Goal: Information Seeking & Learning: Compare options

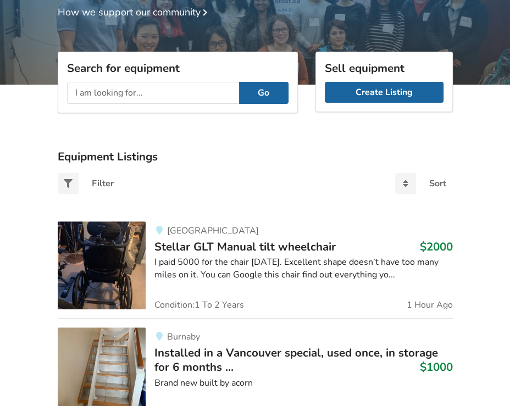
click at [158, 92] on input "text" at bounding box center [153, 93] width 172 height 22
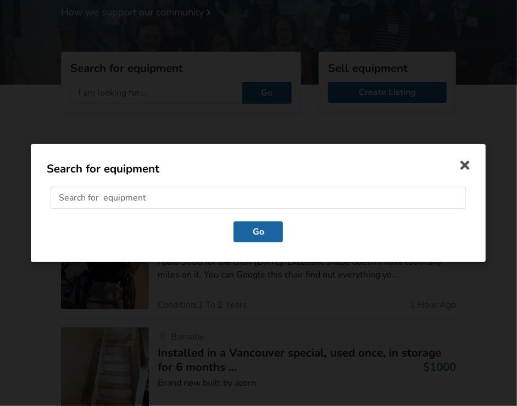
click at [152, 130] on div "Search for equipment Go" at bounding box center [258, 203] width 517 height 406
click at [175, 199] on input "text" at bounding box center [259, 199] width 416 height 22
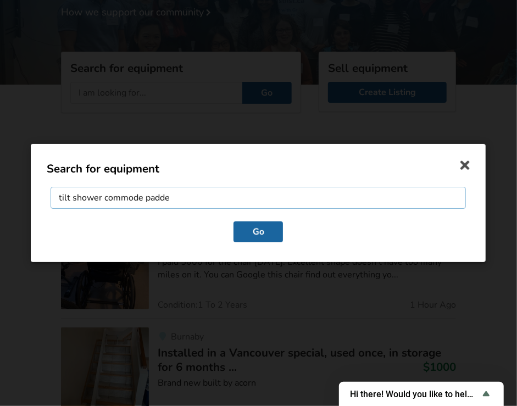
type input "tilt shower commode padded"
click button "Go" at bounding box center [258, 232] width 49 height 21
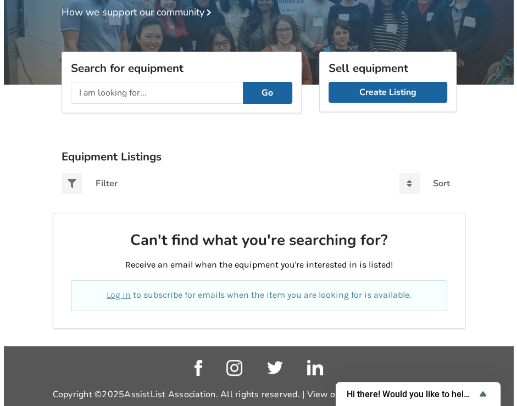
scroll to position [136, 0]
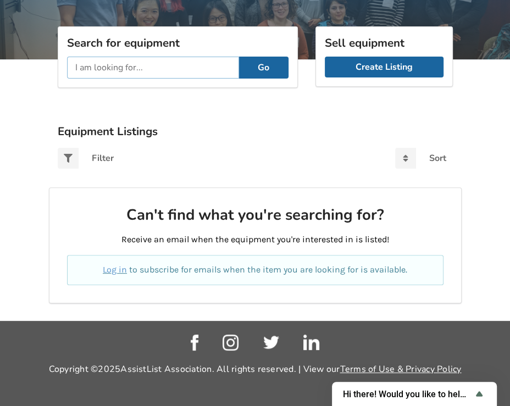
click at [156, 65] on input "text" at bounding box center [153, 68] width 172 height 22
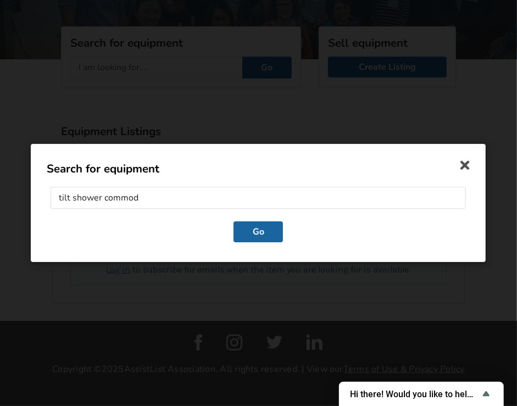
type input "tilt shower commode"
click button "Go" at bounding box center [258, 232] width 49 height 21
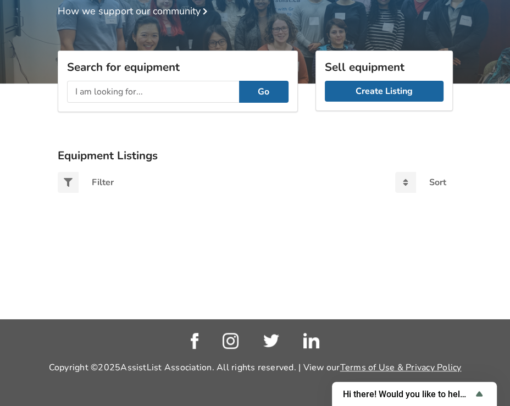
scroll to position [136, 0]
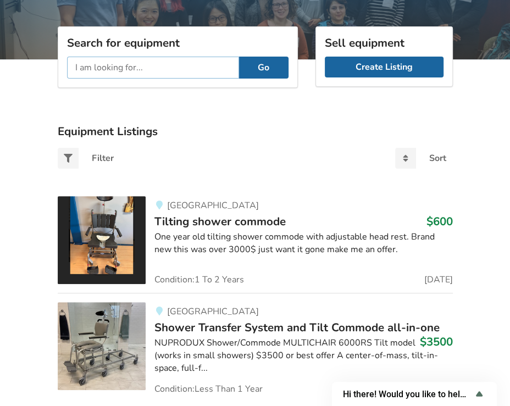
click at [175, 69] on input "text" at bounding box center [153, 68] width 172 height 22
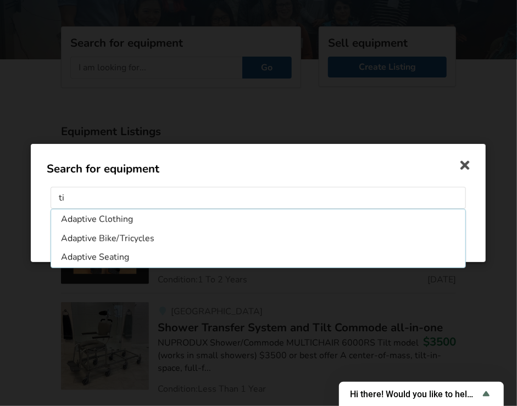
type input "t"
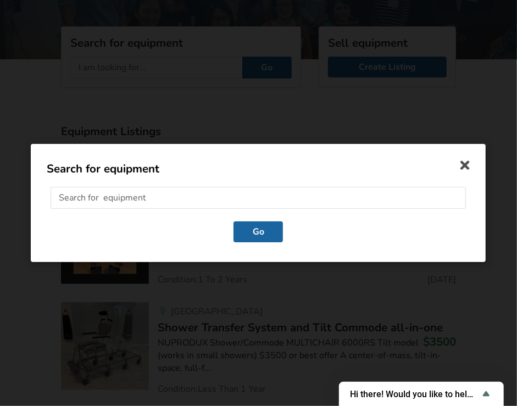
click at [153, 193] on input "text" at bounding box center [259, 199] width 416 height 22
type input "shower commode"
click button "Go" at bounding box center [258, 232] width 49 height 21
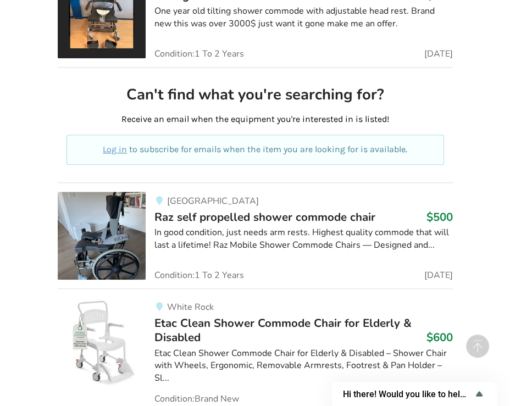
scroll to position [575, 0]
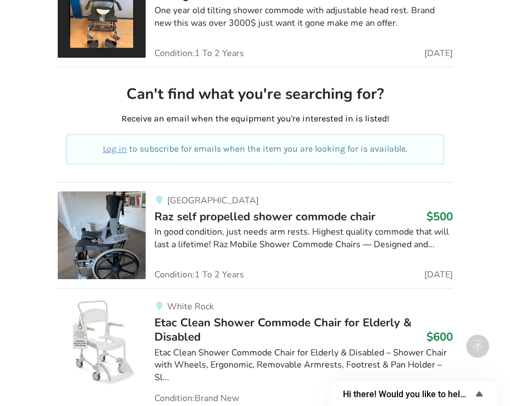
click at [223, 222] on span "Raz self propelled shower commode chair" at bounding box center [265, 216] width 221 height 15
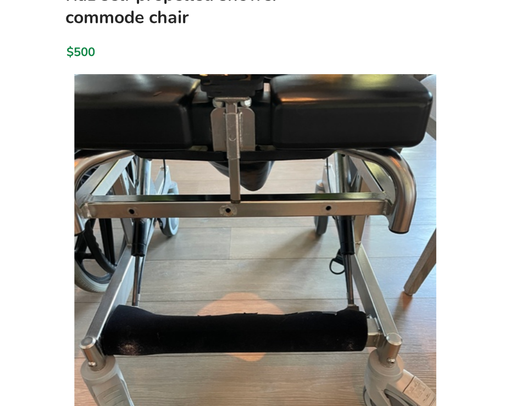
scroll to position [134, 0]
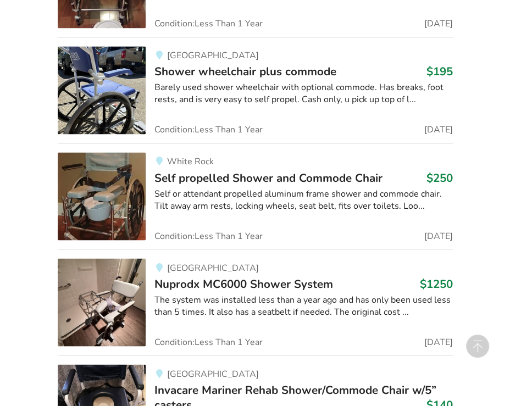
scroll to position [1084, 0]
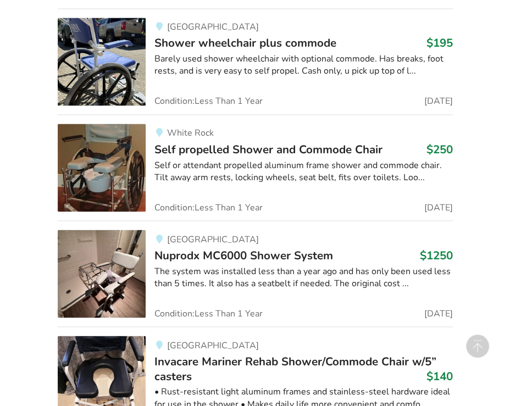
click at [184, 40] on span "Shower wheelchair plus commode" at bounding box center [246, 42] width 182 height 15
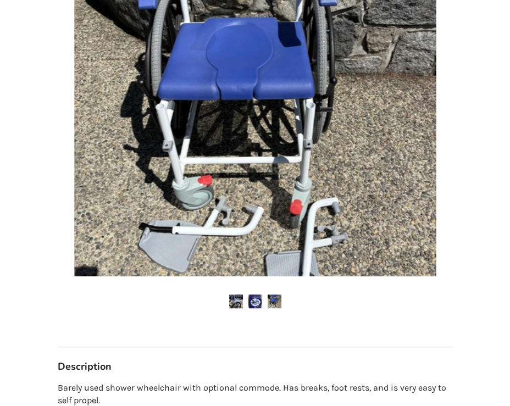
scroll to position [311, 0]
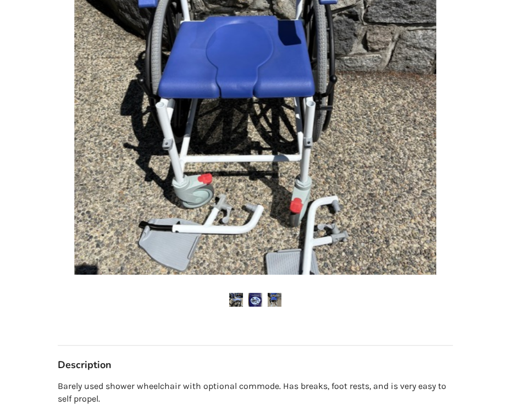
click at [255, 301] on img at bounding box center [256, 300] width 14 height 14
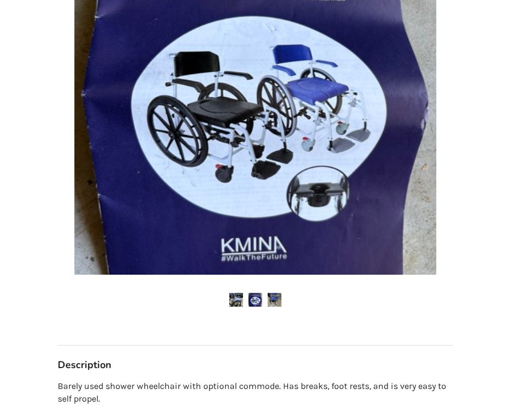
click at [255, 301] on img at bounding box center [256, 300] width 14 height 14
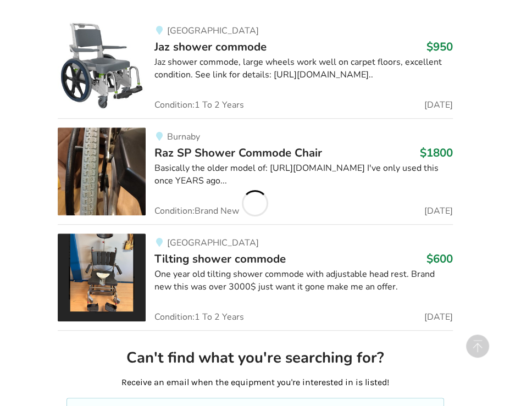
scroll to position [1084, 0]
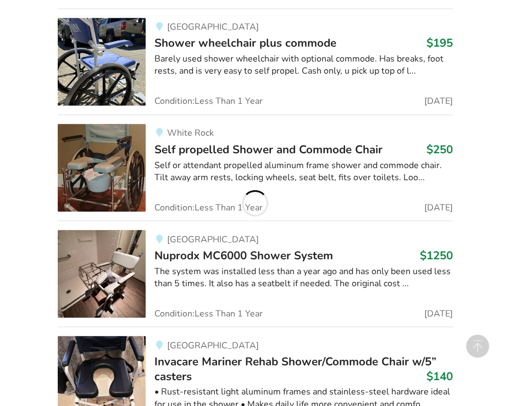
click at [219, 174] on div "Self or attendant propelled aluminum frame shower and commode chair. Tilt away …" at bounding box center [304, 171] width 299 height 25
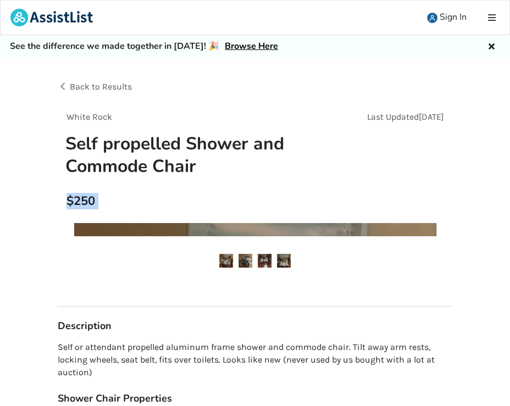
click at [228, 190] on div "White Rock Last Updated [DATE] Self propelled Shower and Commode Chair $250" at bounding box center [255, 164] width 395 height 107
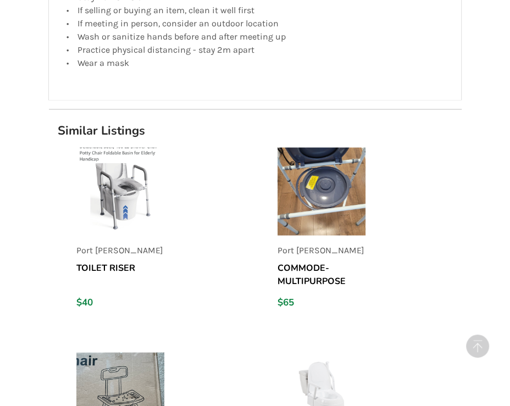
scroll to position [1115, 0]
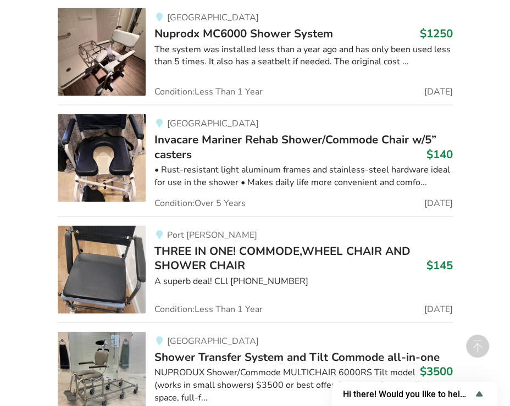
scroll to position [1307, 0]
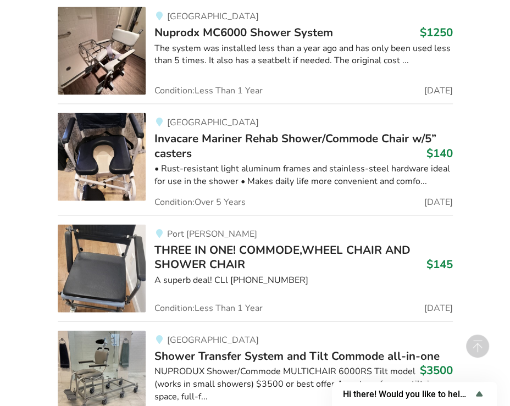
click at [199, 136] on span "Invacare Mariner Rehab Shower/Commode Chair w/5” casters" at bounding box center [296, 146] width 282 height 30
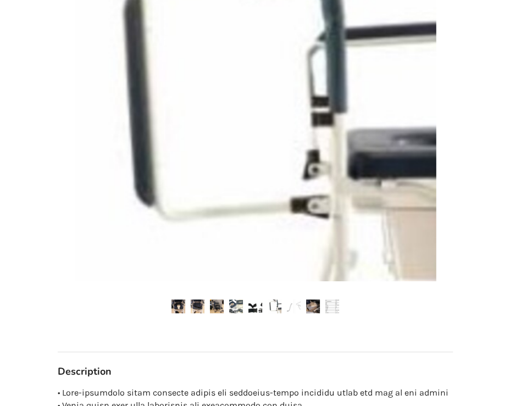
scroll to position [327, 0]
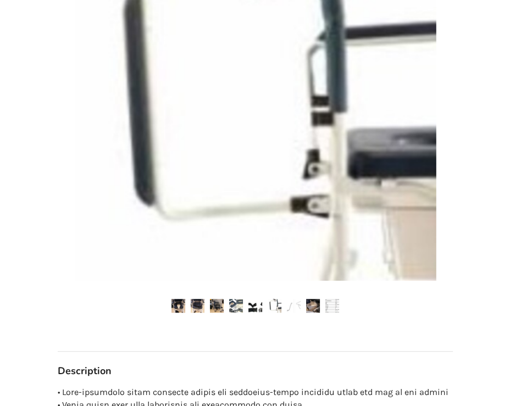
click at [196, 304] on img at bounding box center [198, 306] width 14 height 14
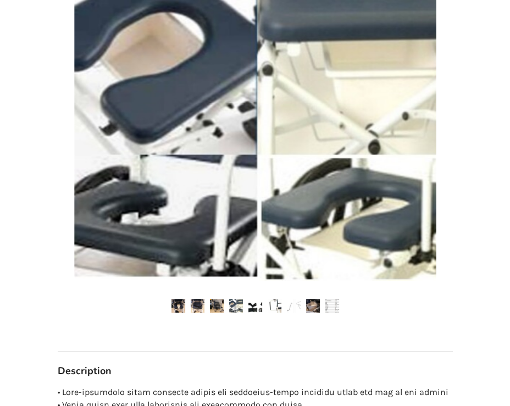
click at [217, 310] on img at bounding box center [217, 306] width 14 height 14
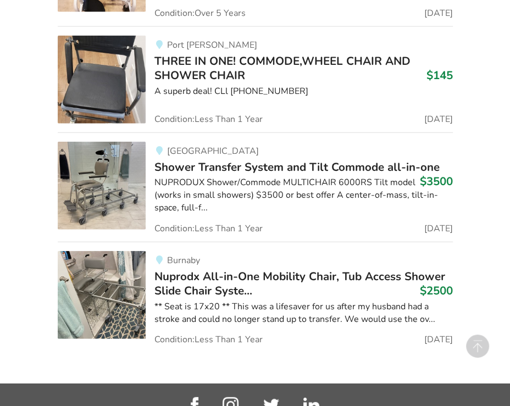
scroll to position [1502, 0]
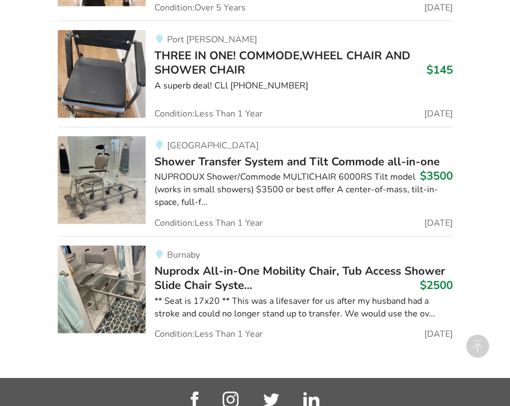
click at [224, 190] on div "NUPRODUX Shower/Commode MULTICHAIR 6000RS Tilt model (works in small showers) $…" at bounding box center [304, 190] width 299 height 38
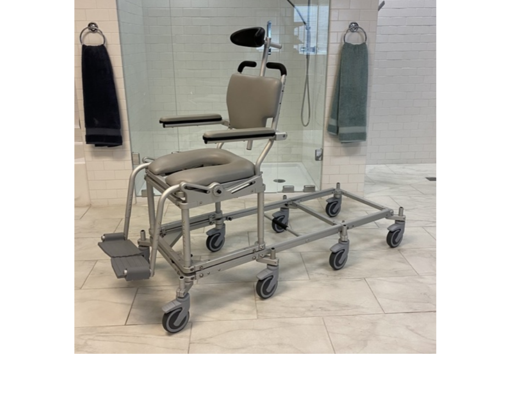
scroll to position [243, 0]
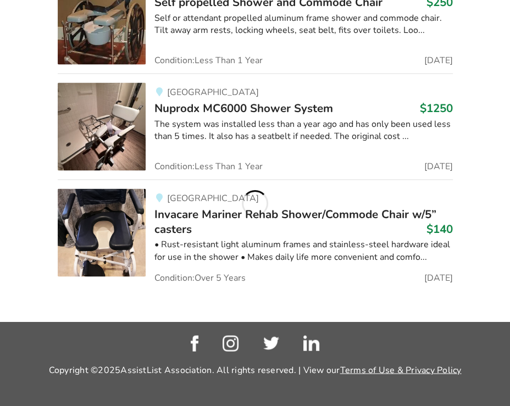
scroll to position [1556, 0]
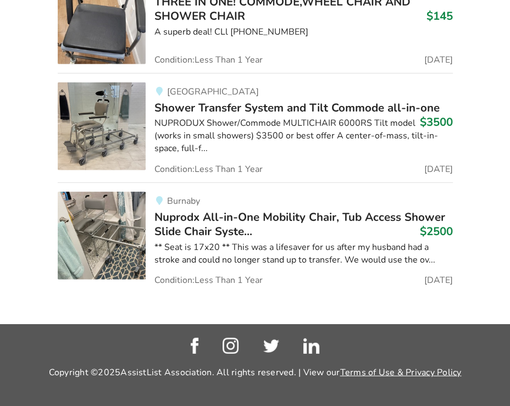
click at [100, 232] on img at bounding box center [102, 236] width 88 height 88
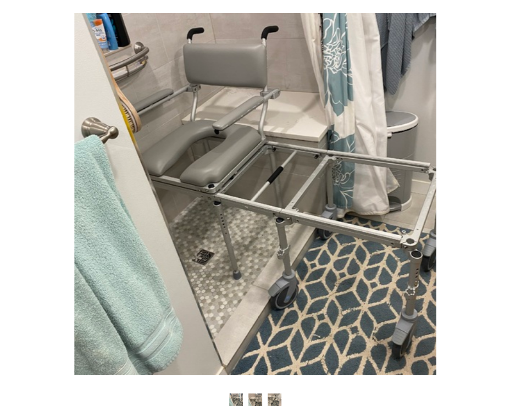
scroll to position [256, 0]
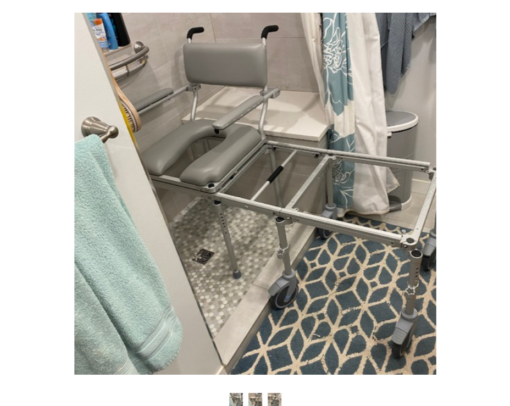
scroll to position [1556, 0]
